Goal: Find contact information: Find contact information

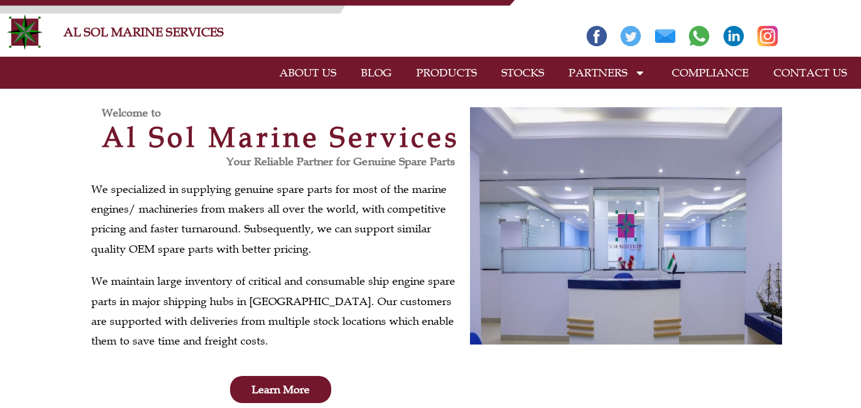
click at [822, 70] on link "CONTACT US" at bounding box center [810, 73] width 98 height 28
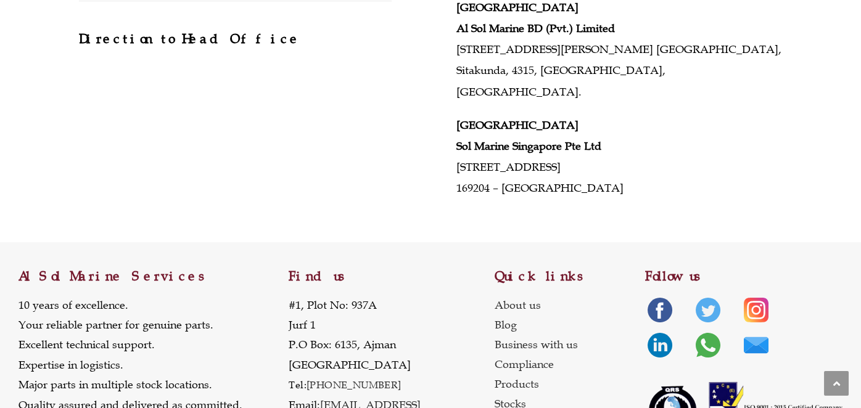
scroll to position [658, 0]
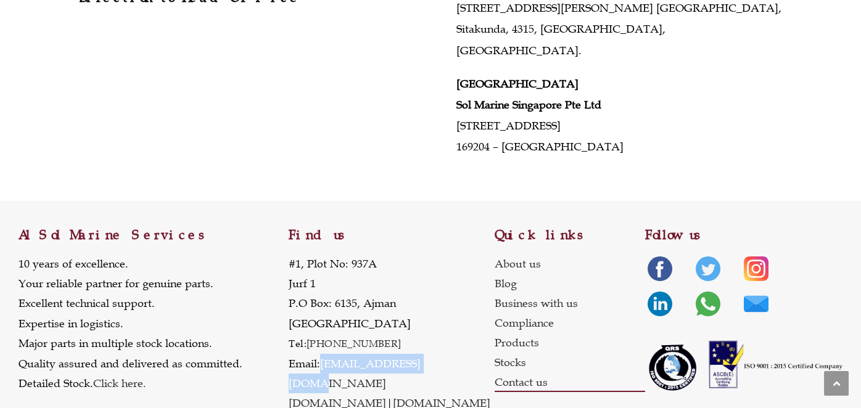
drag, startPoint x: 432, startPoint y: 341, endPoint x: 321, endPoint y: 339, distance: 110.5
click at [321, 339] on p "#1, Plot No: 937A Jurf 1 P.O Box: 6135, Ajman United Arab Emirates Tel: +971 6 …" at bounding box center [392, 334] width 206 height 160
copy p "[EMAIL_ADDRESS][DOMAIN_NAME]"
